Goal: Task Accomplishment & Management: Manage account settings

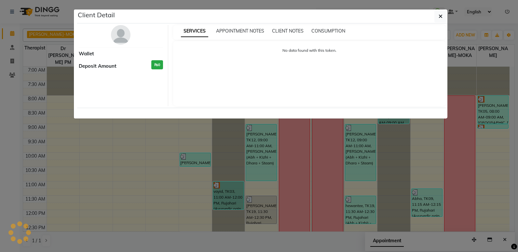
scroll to position [236, 0]
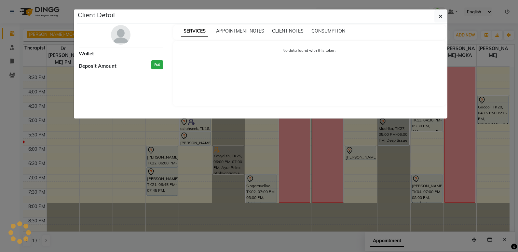
select select "7"
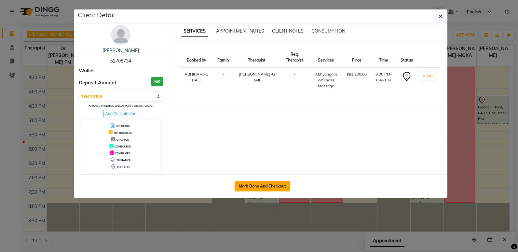
click at [263, 187] on button "Mark Done And Checkout" at bounding box center [263, 186] width 56 height 10
select select "service"
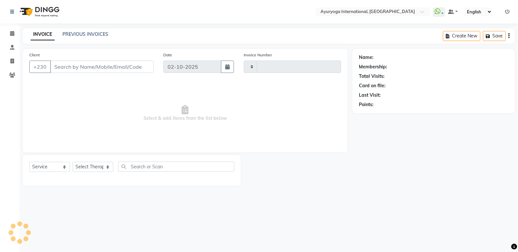
type input "5993"
select select "730"
click at [12, 31] on icon at bounding box center [12, 33] width 4 height 5
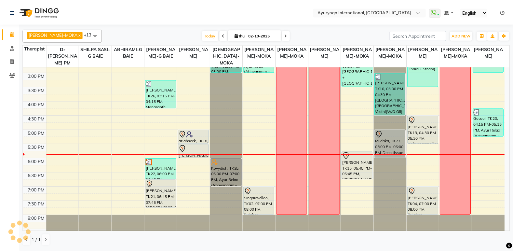
scroll to position [236, 0]
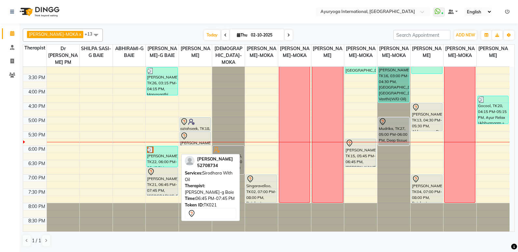
click at [169, 187] on div "[PERSON_NAME], TK21, 06:45 PM-07:45 PM, [GEOGRAPHIC_DATA] With Oil" at bounding box center [162, 182] width 31 height 28
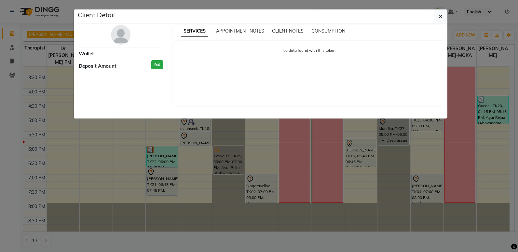
select select "7"
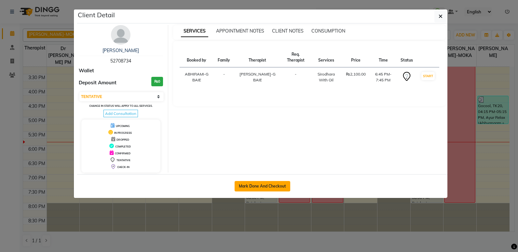
click at [258, 181] on button "Mark Done And Checkout" at bounding box center [263, 186] width 56 height 10
select select "service"
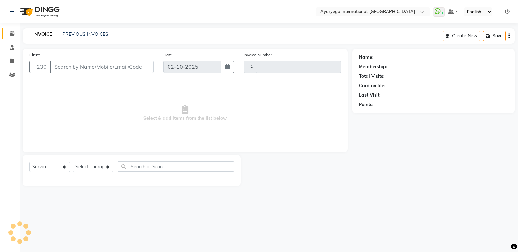
type input "5993"
select select "730"
type input "52****34"
select select "50740"
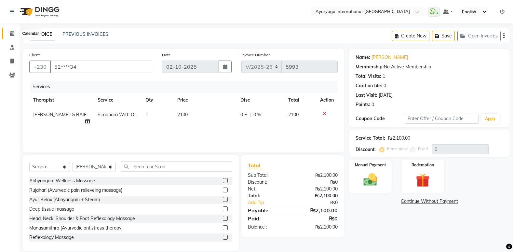
click at [11, 34] on icon at bounding box center [12, 33] width 4 height 5
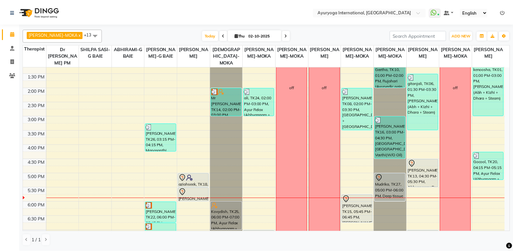
scroll to position [236, 0]
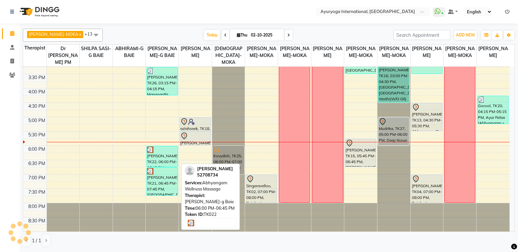
click at [167, 155] on div "[PERSON_NAME], TK22, 06:00 PM-06:45 PM, Abhyangam Wellness Massage" at bounding box center [162, 156] width 31 height 20
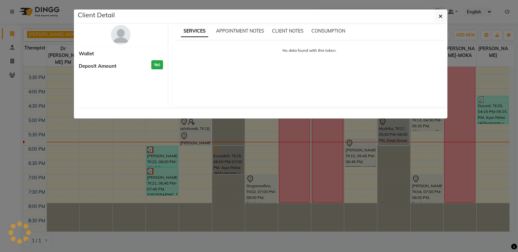
click at [159, 183] on ngb-modal-window "Client Detail Wallet Deposit Amount ₨0 SERVICES APPOINTMENT NOTES CLIENT NOTES …" at bounding box center [259, 126] width 518 height 252
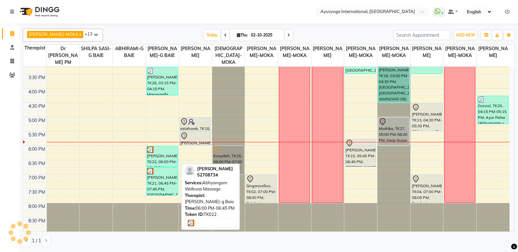
click at [159, 162] on div "[PERSON_NAME], TK22, 06:00 PM-06:45 PM, Abhyangam Wellness Massage" at bounding box center [162, 156] width 31 height 20
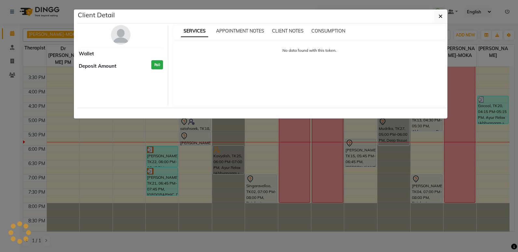
select select "3"
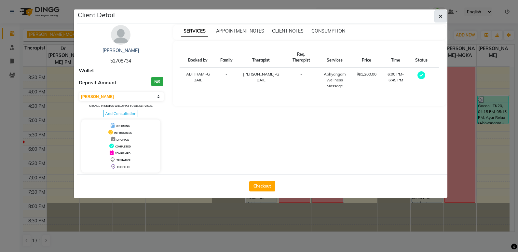
click at [445, 16] on button "button" at bounding box center [440, 16] width 12 height 12
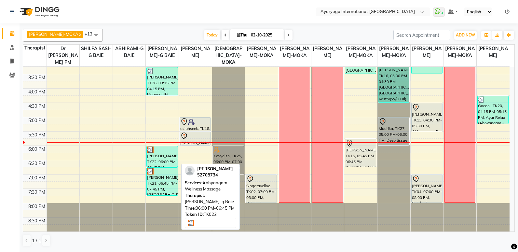
click at [161, 167] on link "[PERSON_NAME], TK22, 06:00 PM-06:45 PM, Abhyangam Wellness Massage" at bounding box center [161, 156] width 31 height 21
select select "3"
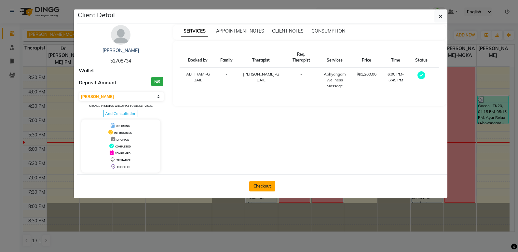
click at [252, 184] on button "Checkout" at bounding box center [262, 186] width 26 height 10
select select "service"
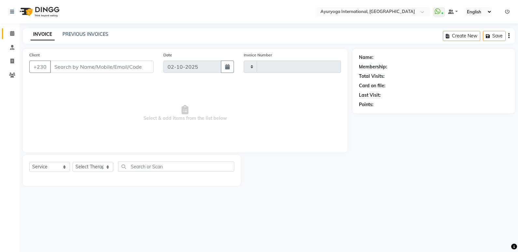
type input "5993"
select select "730"
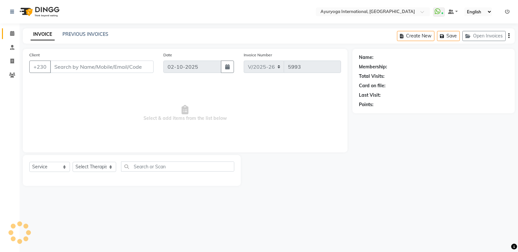
type input "52****34"
select select "50740"
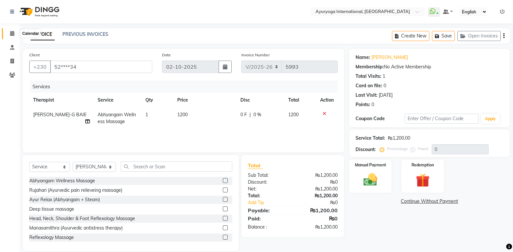
click at [9, 32] on span at bounding box center [12, 33] width 11 height 7
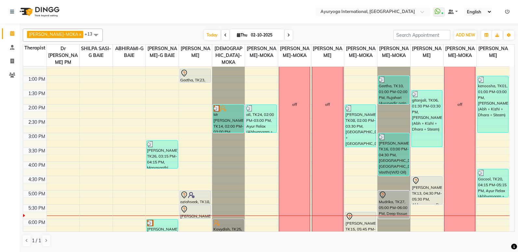
scroll to position [228, 0]
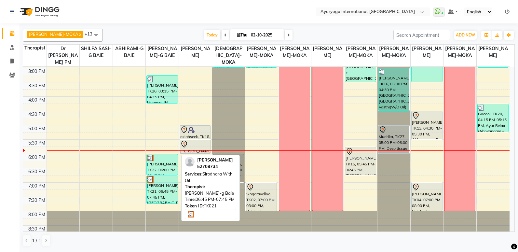
click at [164, 181] on div at bounding box center [162, 179] width 30 height 7
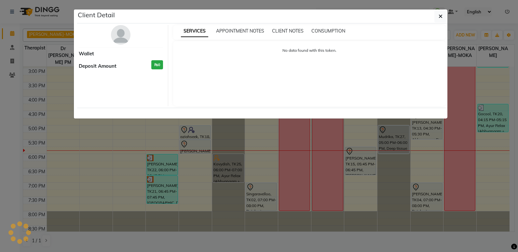
select select "3"
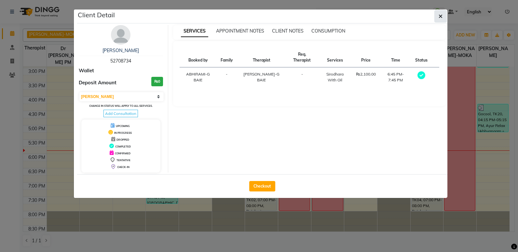
click at [440, 20] on button "button" at bounding box center [440, 16] width 12 height 12
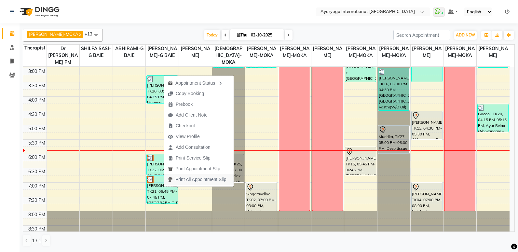
click at [168, 183] on span "Print All Appointment Slip" at bounding box center [197, 179] width 66 height 11
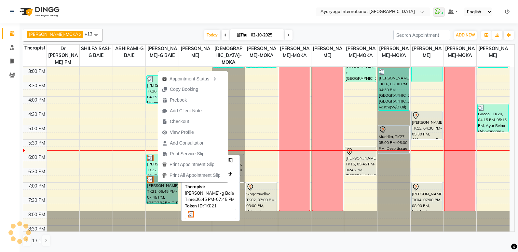
click at [166, 186] on link "[PERSON_NAME], TK21, 06:45 PM-07:45 PM, [GEOGRAPHIC_DATA] With Oil" at bounding box center [161, 189] width 31 height 28
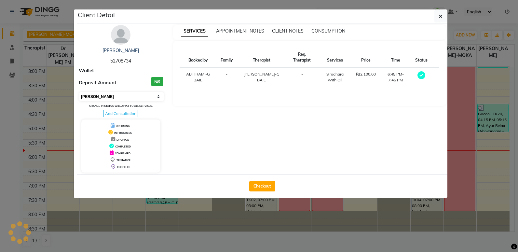
click at [112, 98] on select "Select MARK DONE UPCOMING" at bounding box center [121, 96] width 84 height 9
select select "5"
click at [79, 92] on select "Select MARK DONE UPCOMING" at bounding box center [121, 96] width 84 height 9
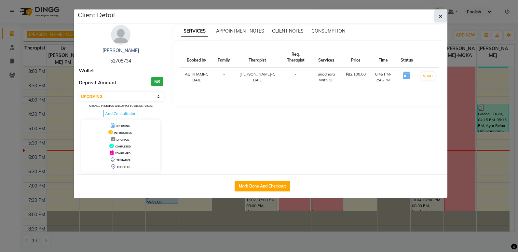
click at [442, 16] on icon "button" at bounding box center [441, 16] width 4 height 5
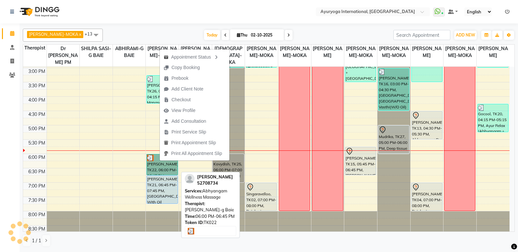
click at [161, 164] on link "[PERSON_NAME], TK22, 06:00 PM-06:45 PM, Abhyangam Wellness Massage" at bounding box center [161, 164] width 31 height 21
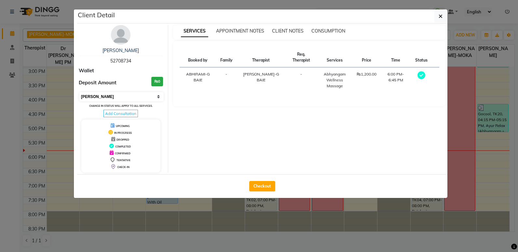
click at [102, 98] on select "Select MARK DONE UPCOMING" at bounding box center [121, 96] width 84 height 9
select select "5"
click at [79, 92] on select "Select MARK DONE UPCOMING" at bounding box center [121, 96] width 84 height 9
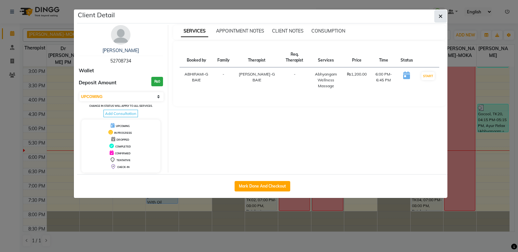
click at [437, 17] on button "button" at bounding box center [440, 16] width 12 height 12
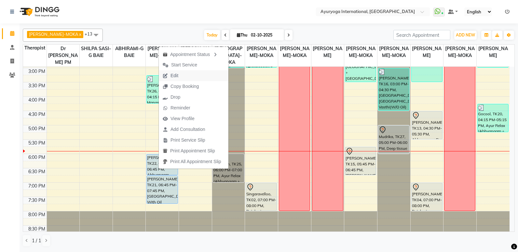
click at [174, 73] on span "Edit" at bounding box center [174, 75] width 8 height 7
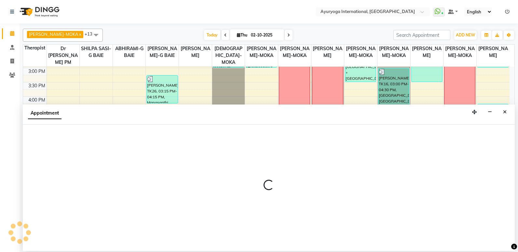
select select "tentative"
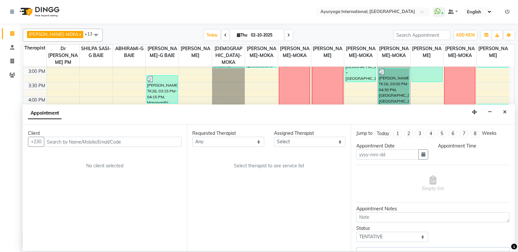
type input "02-10-2025"
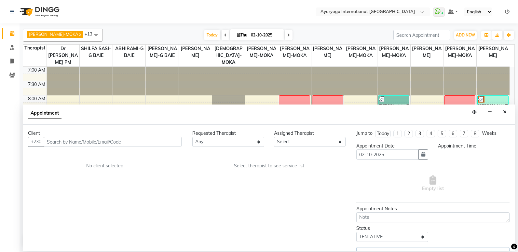
select select "upcoming"
select select "1080"
select select "50740"
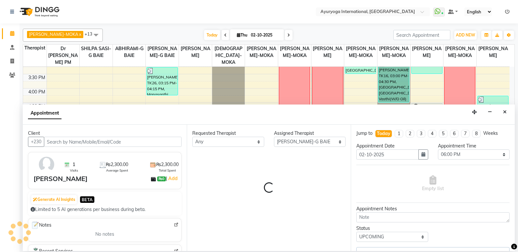
select select "1138"
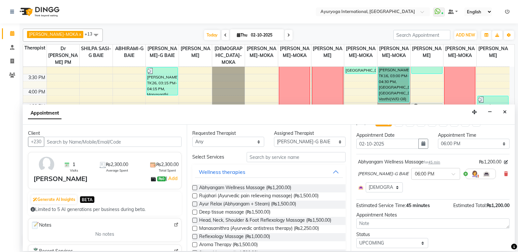
scroll to position [0, 0]
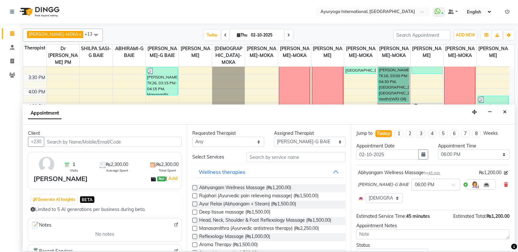
click at [504, 186] on icon at bounding box center [506, 184] width 4 height 5
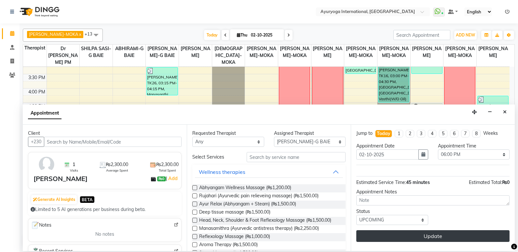
click at [408, 238] on button "Update" at bounding box center [432, 236] width 153 height 12
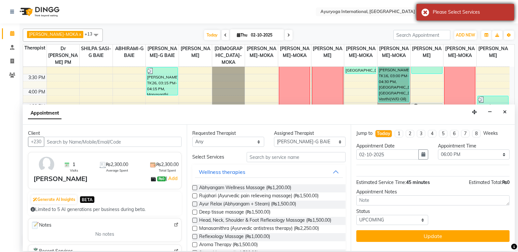
click at [458, 14] on div "Please Select Services" at bounding box center [471, 12] width 76 height 7
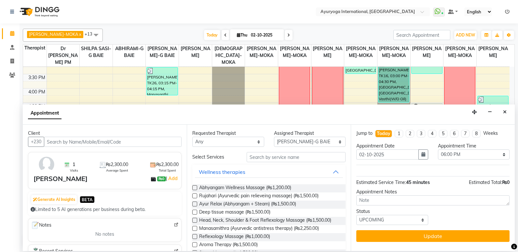
click at [507, 113] on button "Close" at bounding box center [504, 112] width 9 height 10
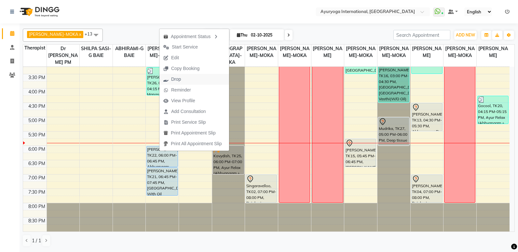
click at [196, 78] on button "Drop" at bounding box center [194, 79] width 70 height 11
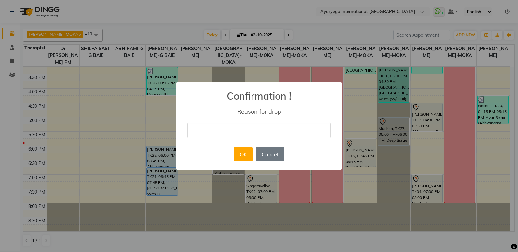
click at [211, 129] on input "text" at bounding box center [258, 130] width 143 height 15
type input "ca"
click at [245, 150] on button "OK" at bounding box center [243, 154] width 19 height 14
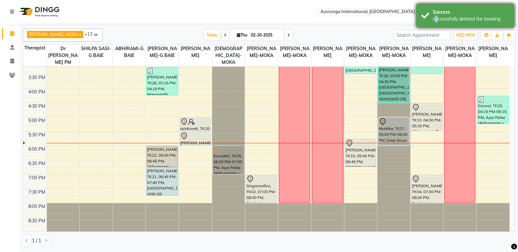
click at [435, 21] on div "successfully deleted the booking" at bounding box center [471, 19] width 76 height 7
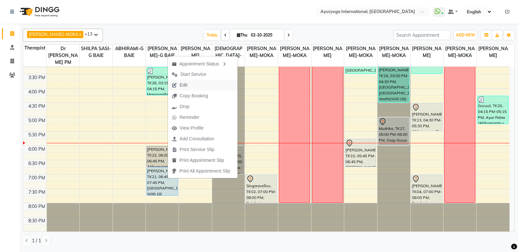
click at [200, 88] on button "Edit" at bounding box center [203, 85] width 70 height 11
select select "tentative"
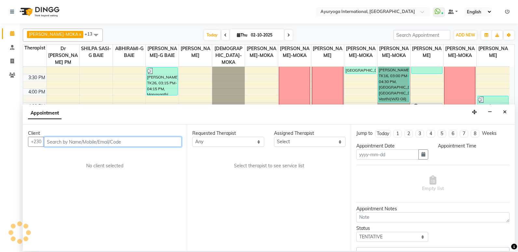
type input "02-10-2025"
select select "upcoming"
select select "1125"
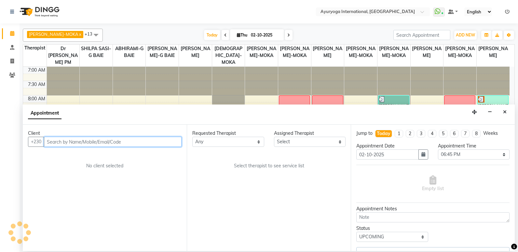
select select "50740"
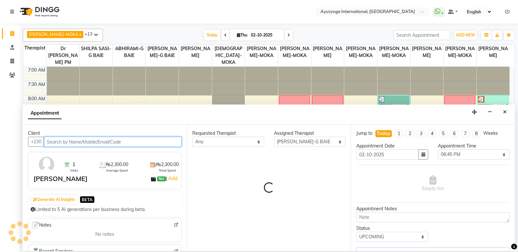
scroll to position [236, 0]
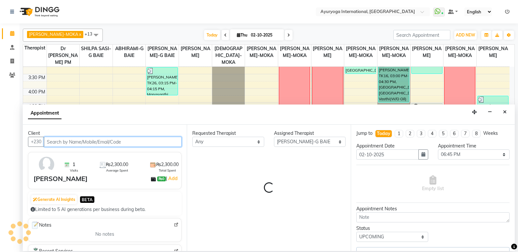
select select "1140"
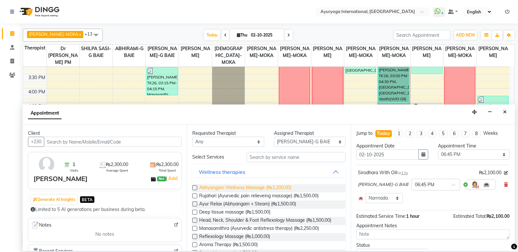
click at [228, 186] on span "Abhyangam Wellness Massage (₨1,200.00)" at bounding box center [245, 188] width 92 height 8
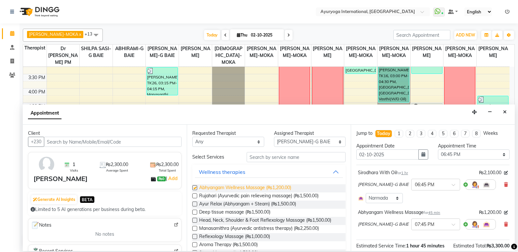
checkbox input "false"
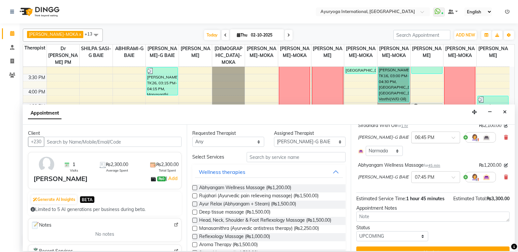
scroll to position [33, 0]
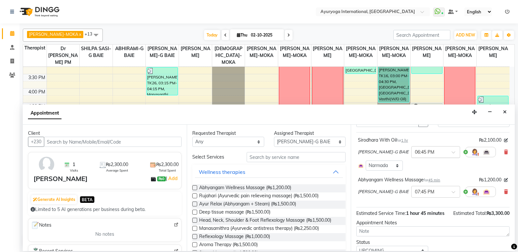
click at [427, 147] on div "× 06:45 PM" at bounding box center [435, 152] width 49 height 12
click at [431, 197] on div "06:00 PM" at bounding box center [436, 198] width 48 height 12
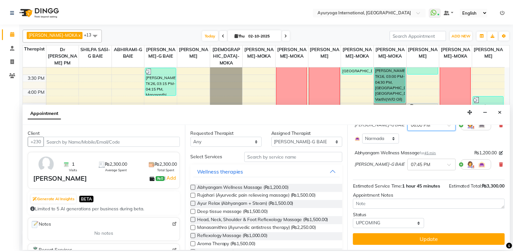
scroll to position [68, 0]
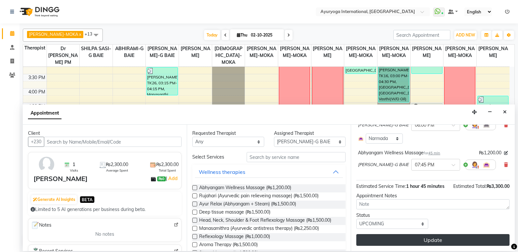
click at [402, 244] on button "Update" at bounding box center [432, 240] width 153 height 12
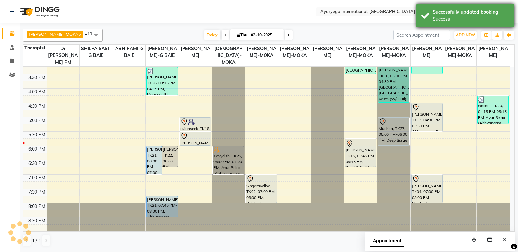
click at [428, 22] on div "Successfully updated booking Success" at bounding box center [465, 15] width 98 height 23
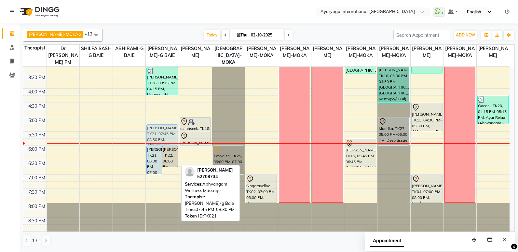
drag, startPoint x: 170, startPoint y: 205, endPoint x: 167, endPoint y: 130, distance: 74.6
click at [167, 130] on div "[PERSON_NAME], TK21, 06:00 PM-07:00 PM, [GEOGRAPHIC_DATA] With Oil [PERSON_NAME…" at bounding box center [162, 31] width 33 height 400
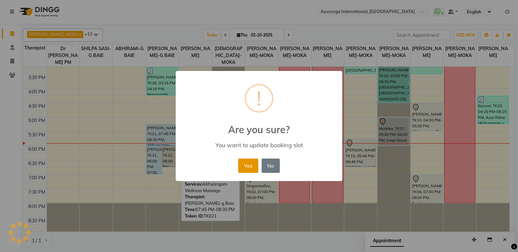
click at [247, 165] on button "Yes" at bounding box center [248, 165] width 20 height 14
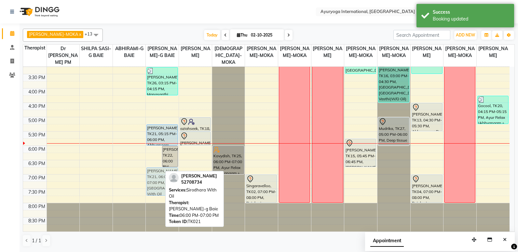
drag, startPoint x: 155, startPoint y: 155, endPoint x: 158, endPoint y: 179, distance: 24.7
click at [158, 179] on div "[PERSON_NAME], TK21, 06:00 PM-07:00 PM, [GEOGRAPHIC_DATA] With Oil [PERSON_NAME…" at bounding box center [162, 31] width 33 height 400
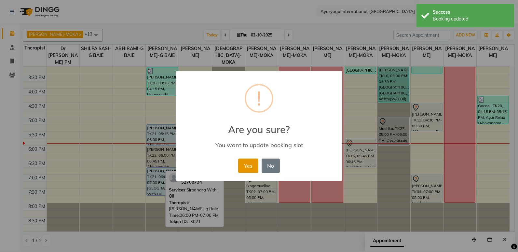
click at [242, 164] on button "Yes" at bounding box center [248, 165] width 20 height 14
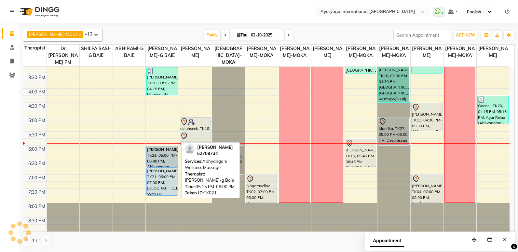
drag, startPoint x: 169, startPoint y: 135, endPoint x: 169, endPoint y: 160, distance: 24.7
click at [169, 160] on div "[PERSON_NAME], TK26, 03:15 PM-04:15 PM, Manasanthi (Head Massage + [GEOGRAPHIC_…" at bounding box center [162, 31] width 33 height 400
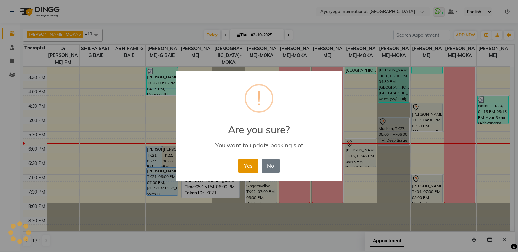
drag, startPoint x: 246, startPoint y: 164, endPoint x: 236, endPoint y: 167, distance: 10.4
click at [246, 164] on button "Yes" at bounding box center [248, 165] width 20 height 14
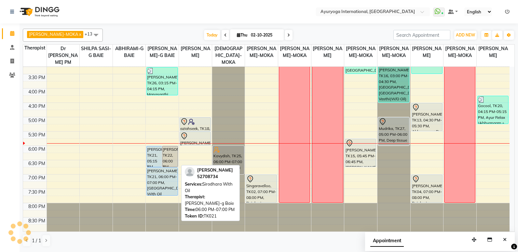
click at [169, 181] on div "[PERSON_NAME], TK21, 06:00 PM-07:00 PM, [GEOGRAPHIC_DATA] With Oil" at bounding box center [162, 182] width 31 height 28
click at [169, 179] on div "[PERSON_NAME], TK21, 06:00 PM-07:00 PM, [GEOGRAPHIC_DATA] With Oil" at bounding box center [162, 182] width 31 height 28
select select "5"
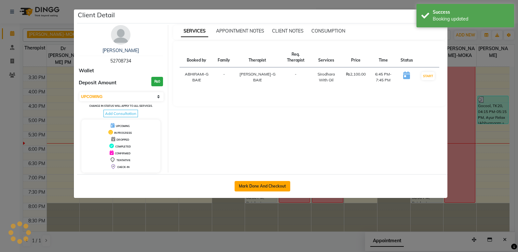
click at [252, 185] on div "Mark Done And Checkout" at bounding box center [262, 186] width 370 height 24
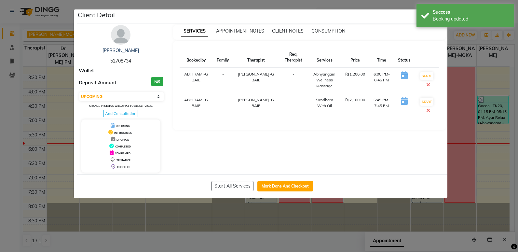
click at [284, 182] on button "Mark Done And Checkout" at bounding box center [285, 186] width 56 height 10
select select "service"
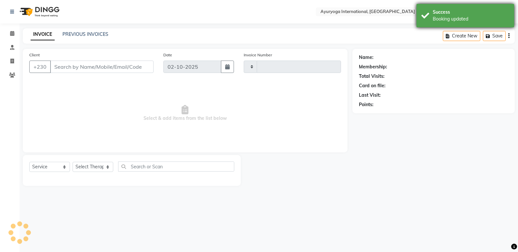
type input "5993"
select select "730"
click at [431, 10] on div "Success Booking updated" at bounding box center [465, 15] width 98 height 23
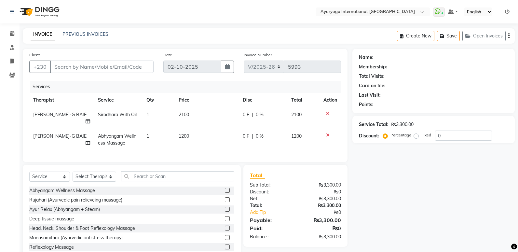
type input "52****34"
select select "50740"
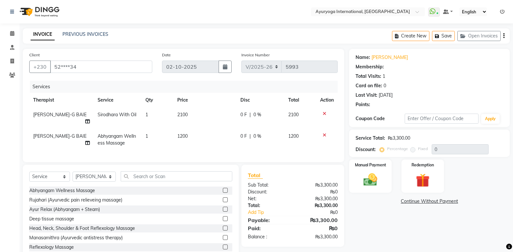
scroll to position [23, 0]
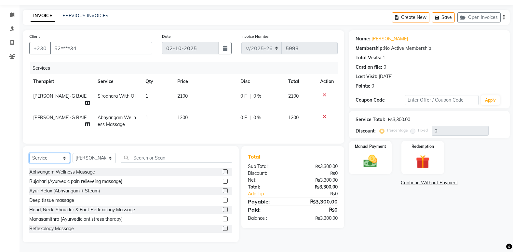
click at [54, 157] on select "Select Service Product Membership Package Voucher Prepaid Gift Card" at bounding box center [49, 158] width 41 height 10
select select "product"
click at [29, 153] on select "Select Service Product Membership Package Voucher Prepaid Gift Card" at bounding box center [49, 158] width 41 height 10
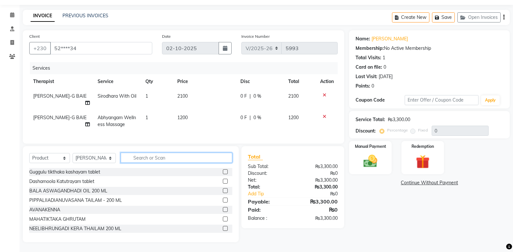
click at [150, 157] on input "text" at bounding box center [177, 158] width 112 height 10
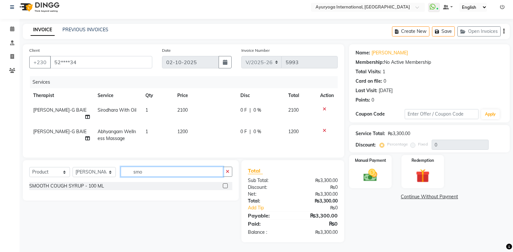
type input "smo"
click at [225, 186] on label at bounding box center [225, 185] width 5 height 5
click at [225, 186] on input "checkbox" at bounding box center [225, 186] width 4 height 4
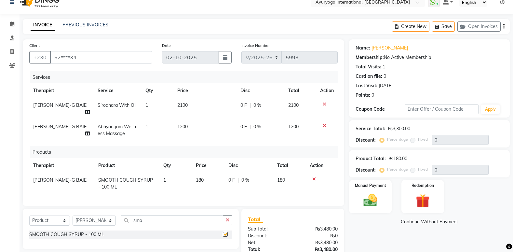
checkbox input "false"
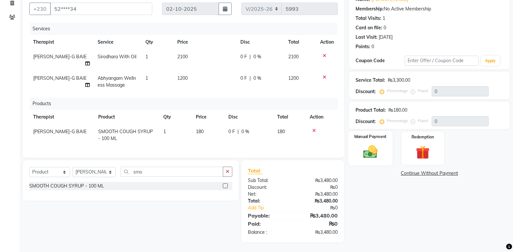
click at [372, 154] on img at bounding box center [370, 151] width 23 height 16
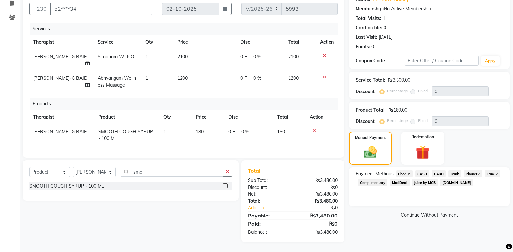
click at [438, 170] on span "CARD" at bounding box center [439, 173] width 14 height 7
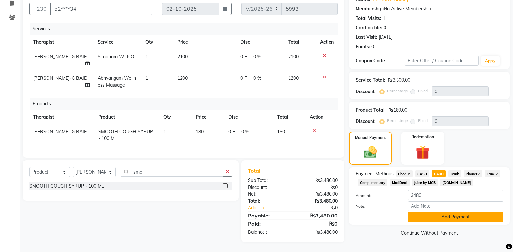
click at [444, 212] on button "Add Payment" at bounding box center [455, 217] width 95 height 10
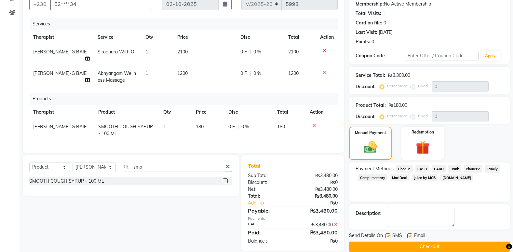
click at [438, 169] on span "CARD" at bounding box center [439, 168] width 14 height 7
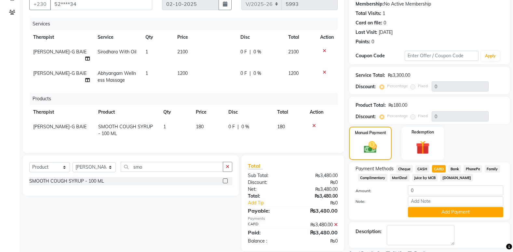
scroll to position [90, 0]
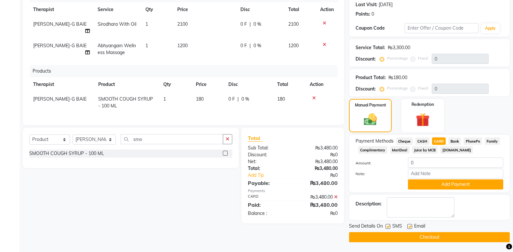
click at [424, 235] on button "Checkout" at bounding box center [429, 237] width 161 height 10
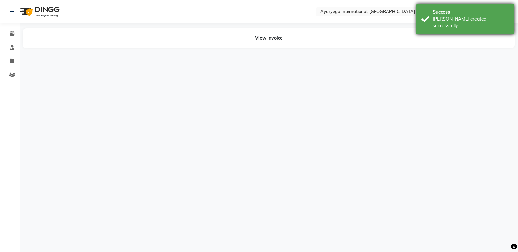
click at [450, 18] on div "[PERSON_NAME] created successfully." at bounding box center [471, 23] width 76 height 14
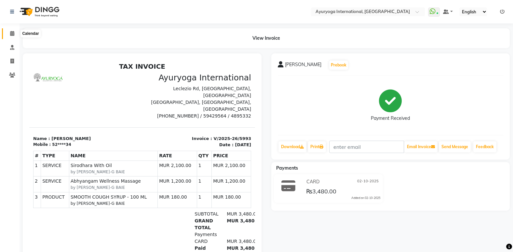
click at [11, 31] on span at bounding box center [12, 33] width 11 height 7
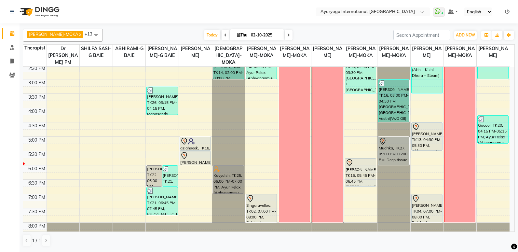
scroll to position [228, 0]
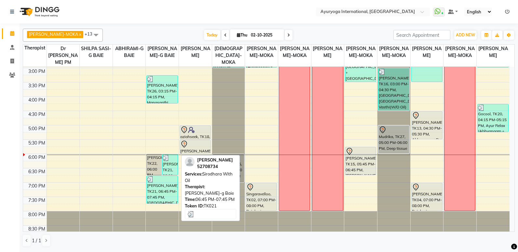
click at [158, 185] on div "[PERSON_NAME], TK21, 06:45 PM-07:45 PM, [GEOGRAPHIC_DATA] With Oil" at bounding box center [162, 190] width 31 height 28
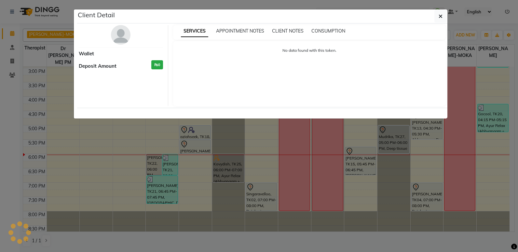
select select "3"
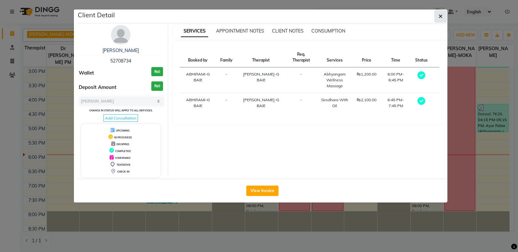
click at [445, 16] on button "button" at bounding box center [440, 16] width 12 height 12
